Goal: Task Accomplishment & Management: Use online tool/utility

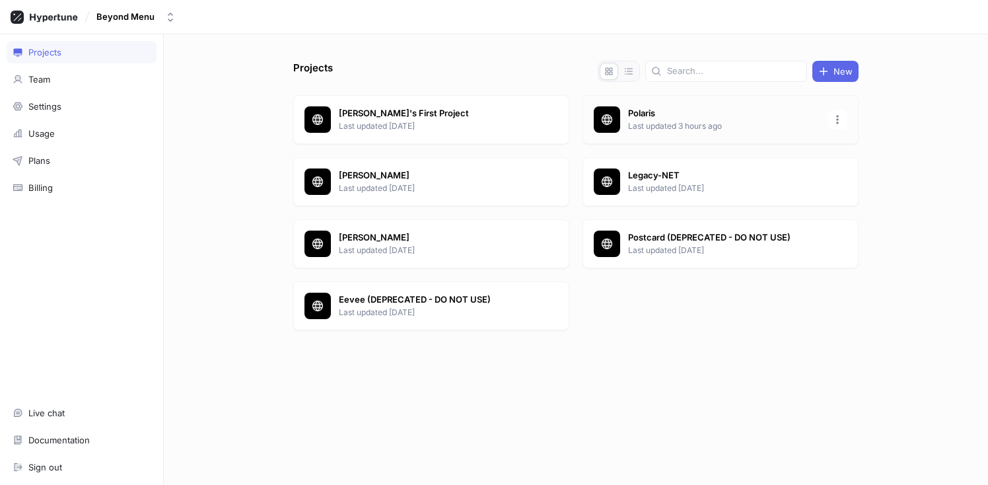
click at [634, 116] on p "Polaris" at bounding box center [723, 113] width 191 height 13
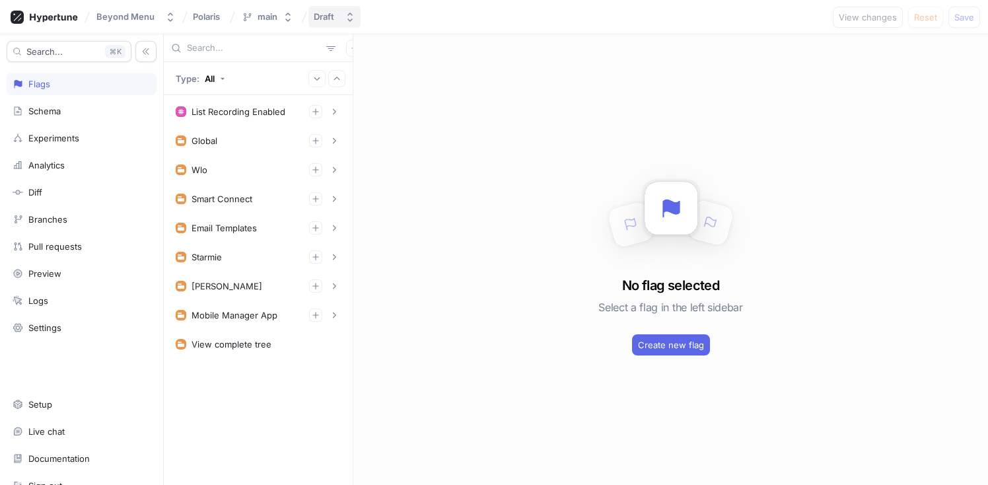
click at [345, 17] on icon "button" at bounding box center [350, 17] width 11 height 11
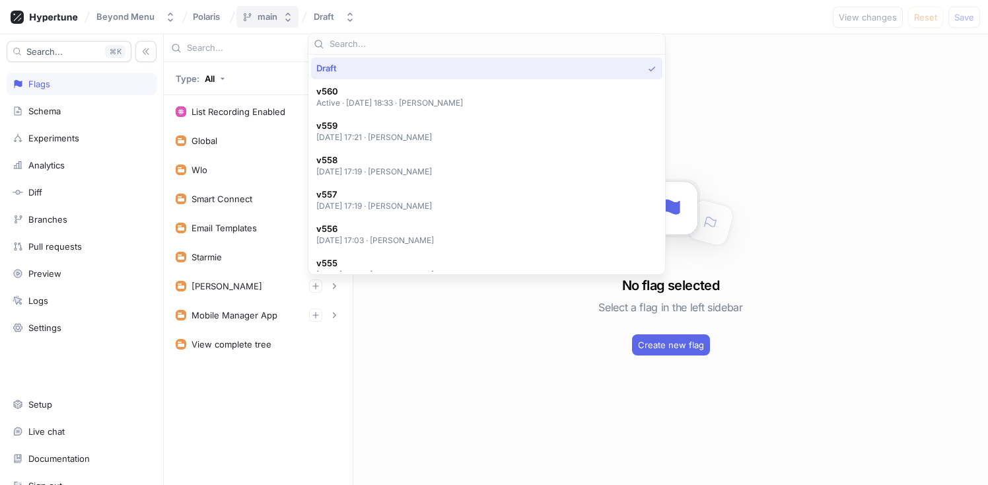
click at [267, 12] on div "main" at bounding box center [268, 16] width 20 height 11
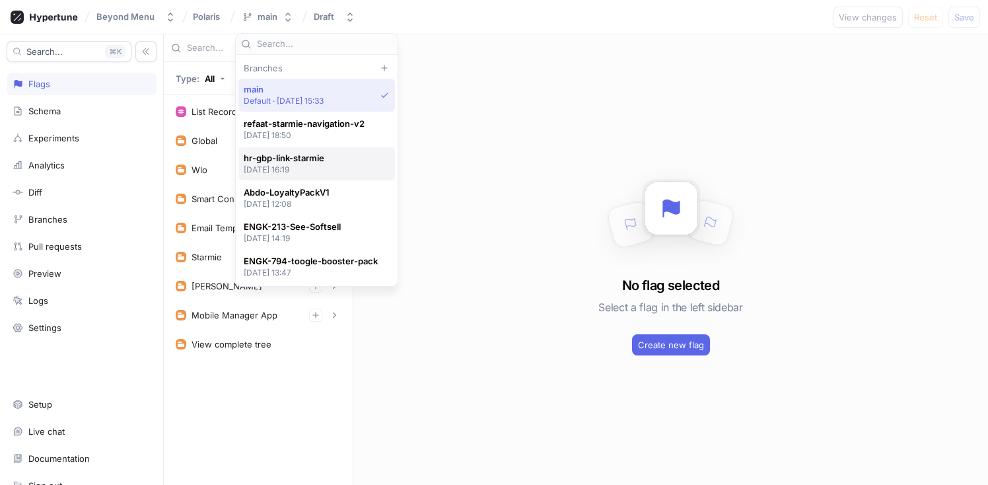
click at [329, 161] on div "hr-gbp-link-starmie [DATE] 16:19" at bounding box center [313, 164] width 139 height 22
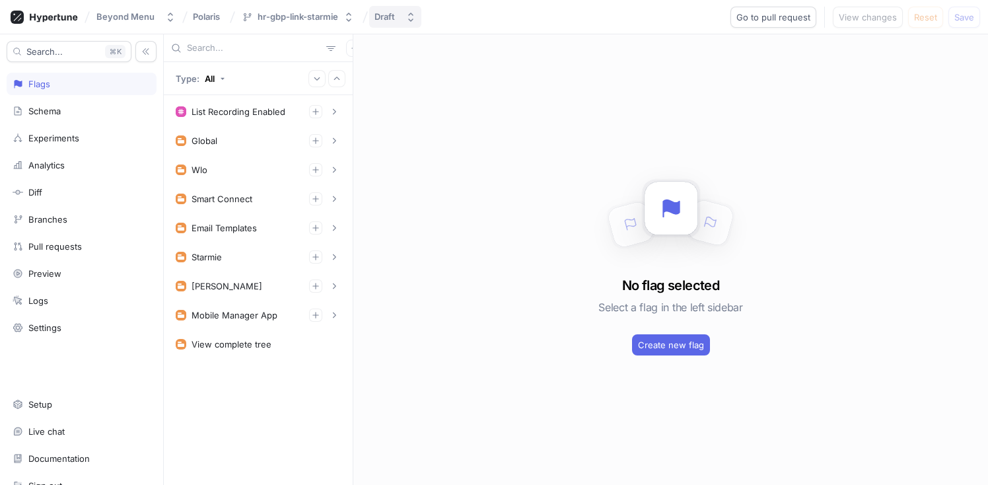
click at [403, 20] on button "Draft" at bounding box center [395, 17] width 52 height 22
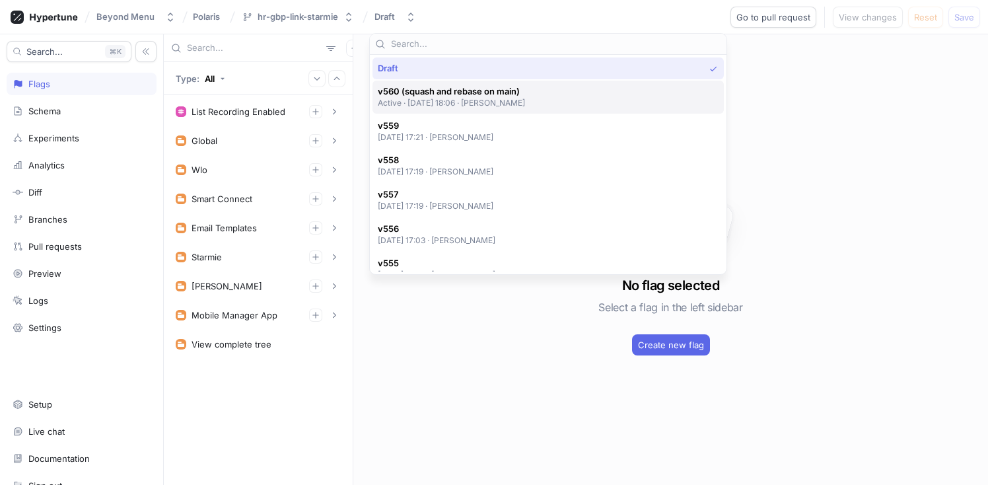
click at [431, 96] on span "v560 (squash and rebase on main)" at bounding box center [452, 91] width 148 height 11
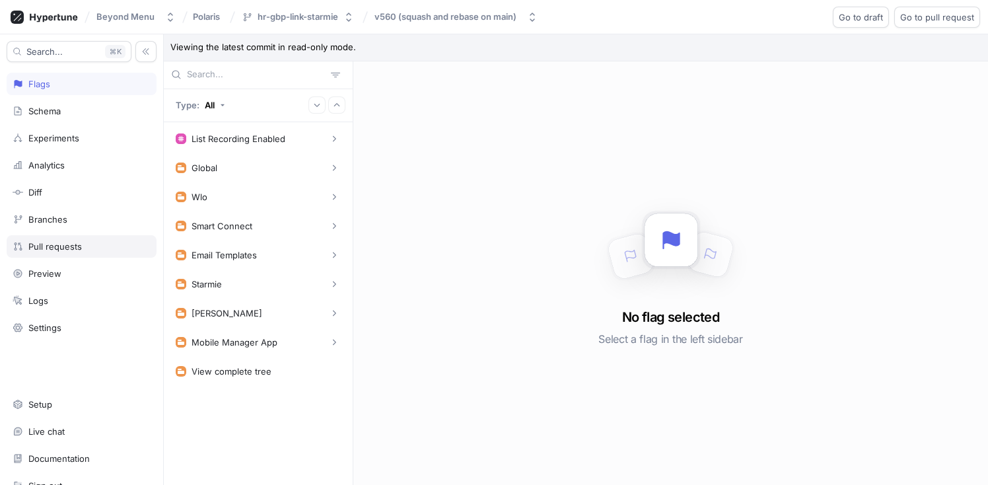
click at [82, 247] on div "Pull requests" at bounding box center [82, 246] width 138 height 11
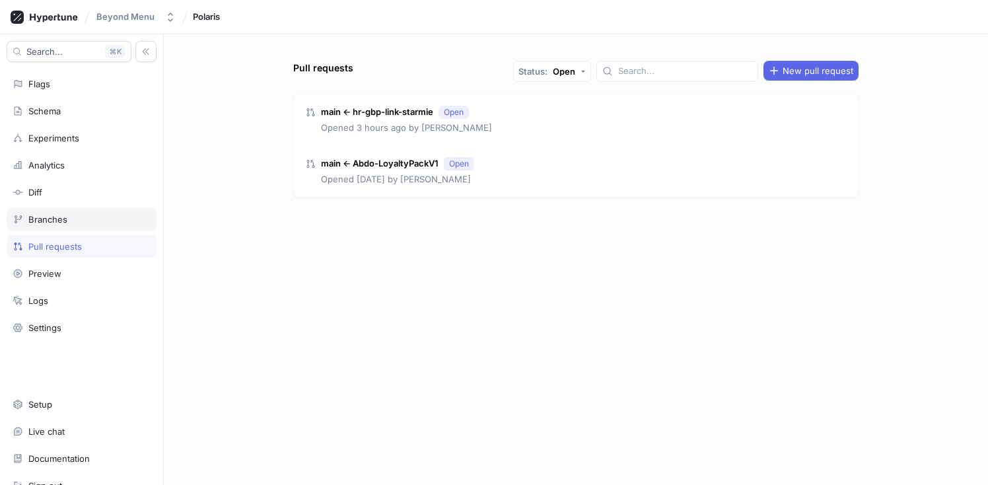
click at [55, 211] on div "Branches" at bounding box center [82, 219] width 150 height 22
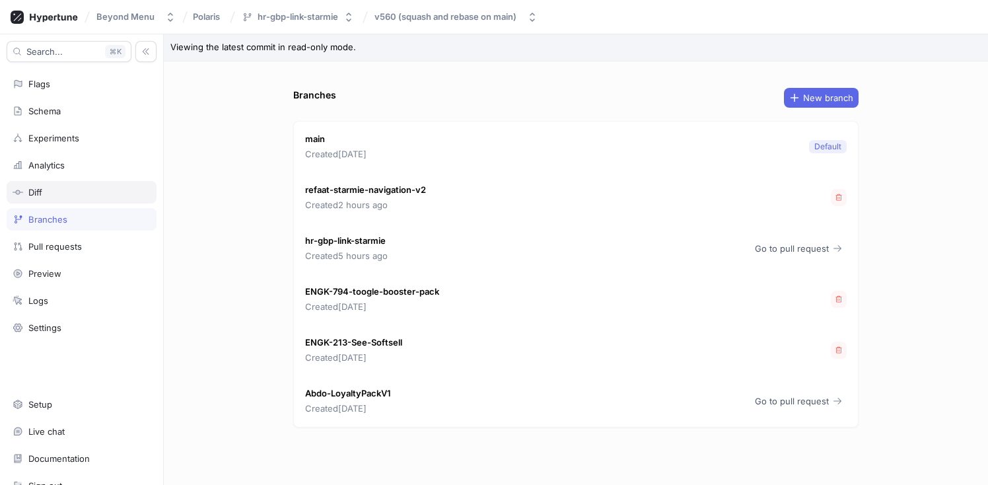
click at [55, 201] on div "Diff" at bounding box center [82, 192] width 150 height 22
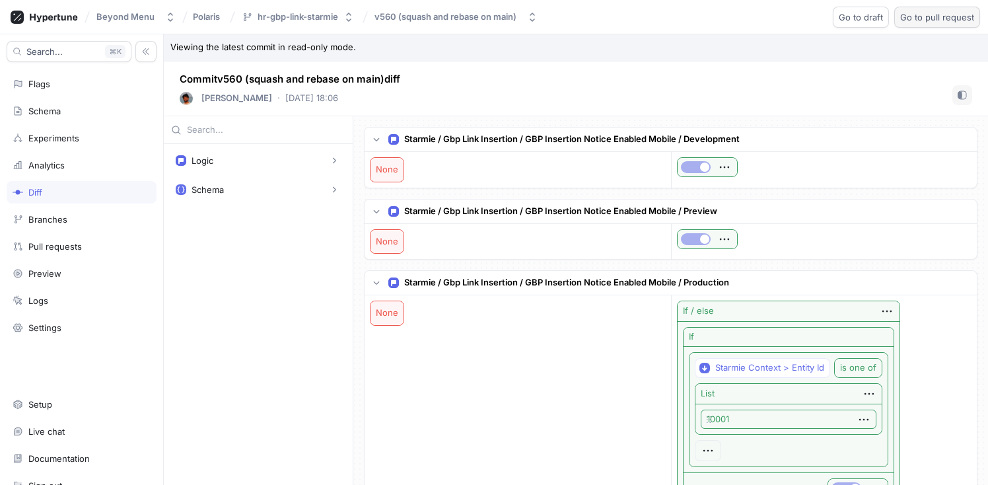
click at [934, 22] on button "Go to pull request" at bounding box center [937, 17] width 86 height 21
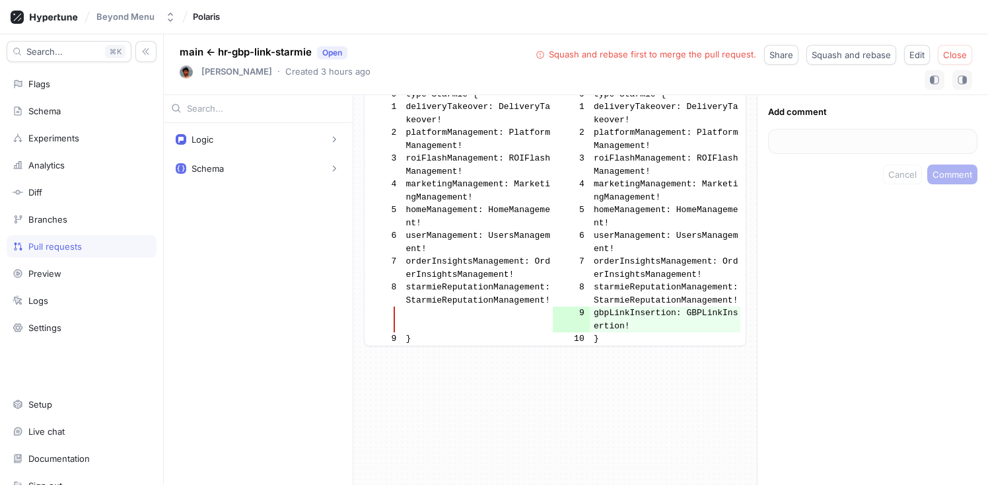
scroll to position [1813, 0]
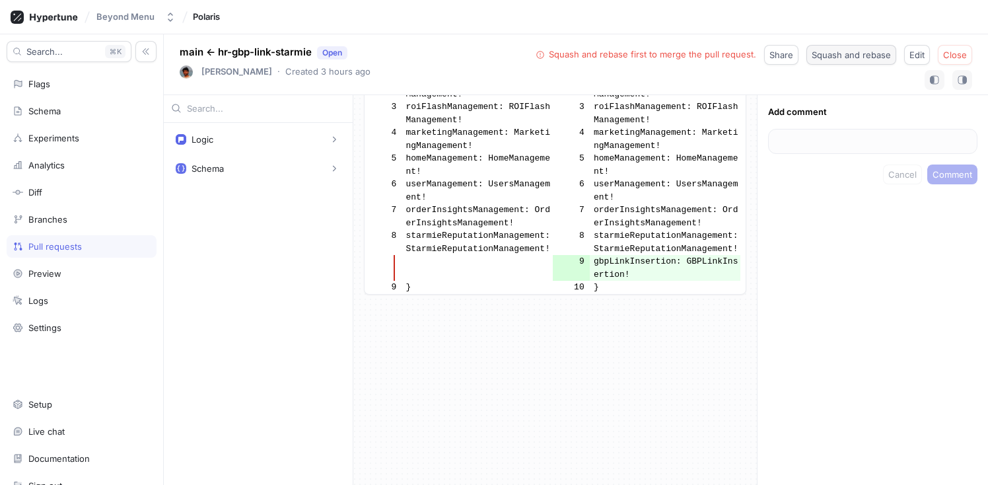
click at [848, 61] on button "Squash and rebase" at bounding box center [851, 55] width 90 height 20
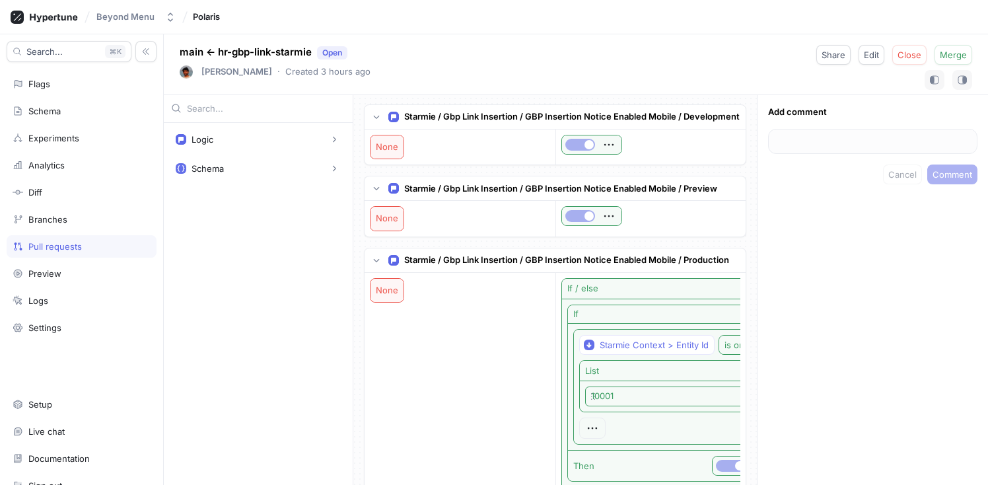
scroll to position [0, 0]
click at [963, 58] on span "Merge" at bounding box center [953, 55] width 27 height 8
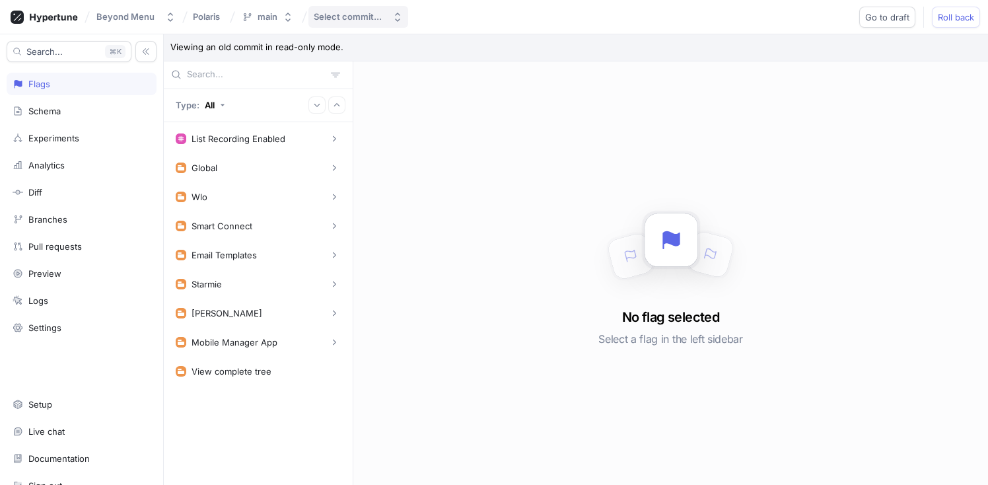
click at [363, 14] on div "Select commit..." at bounding box center [348, 16] width 68 height 11
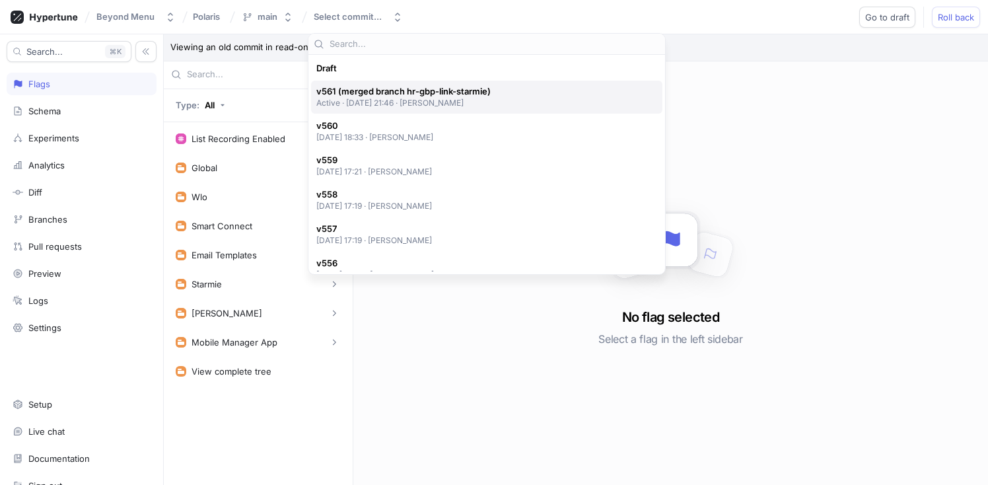
click at [450, 104] on p "Active ‧ [DATE] 21:46 ‧ [PERSON_NAME]" at bounding box center [403, 102] width 174 height 11
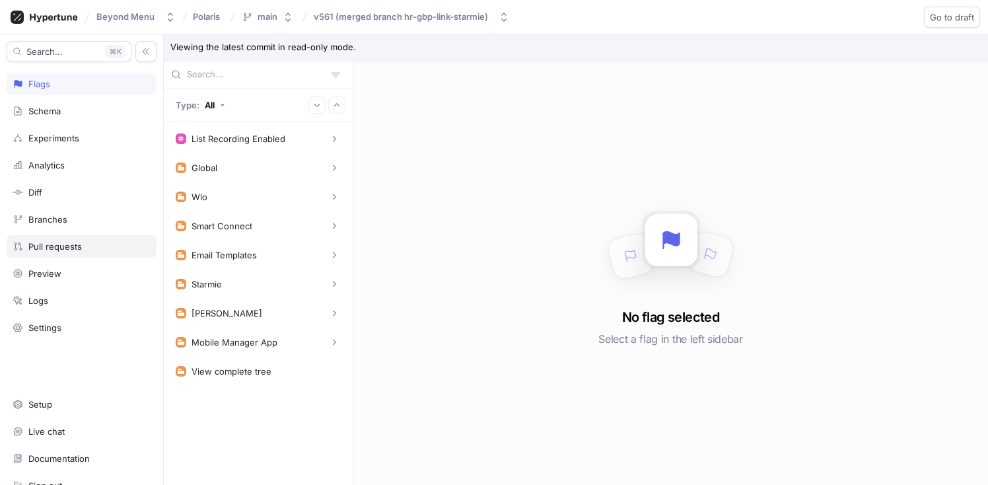
click at [64, 250] on div "Pull requests" at bounding box center [54, 246] width 53 height 11
click at [61, 191] on div "Diff" at bounding box center [82, 192] width 138 height 11
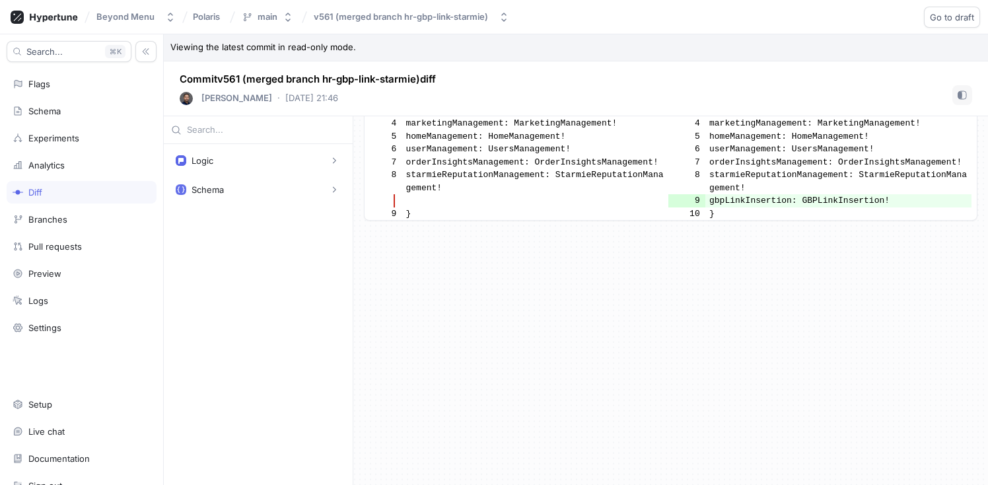
scroll to position [996, 0]
